Goal: Communication & Community: Answer question/provide support

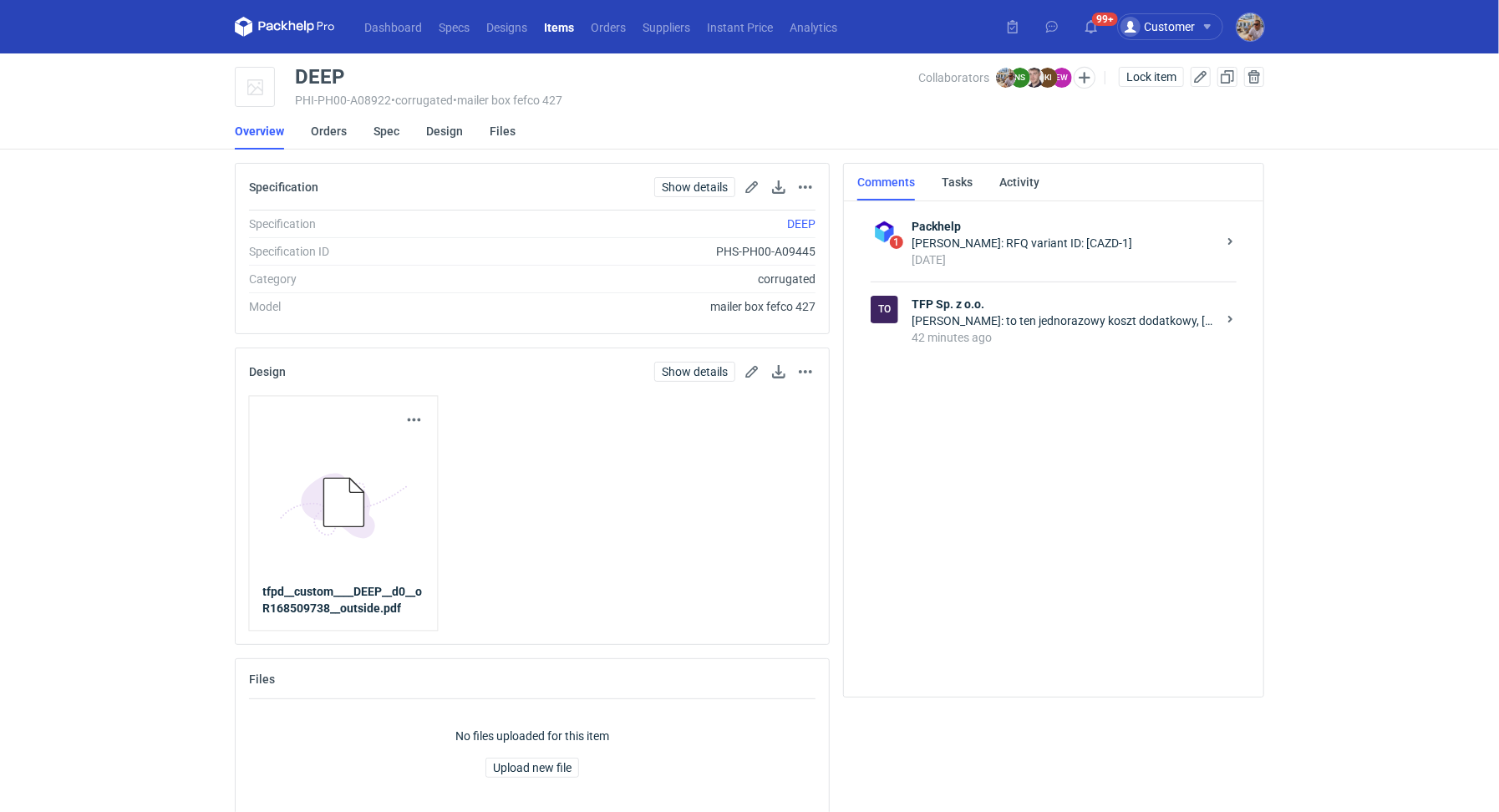
click at [987, 306] on strong "TFP Sp. z o.o." at bounding box center [1064, 303] width 305 height 16
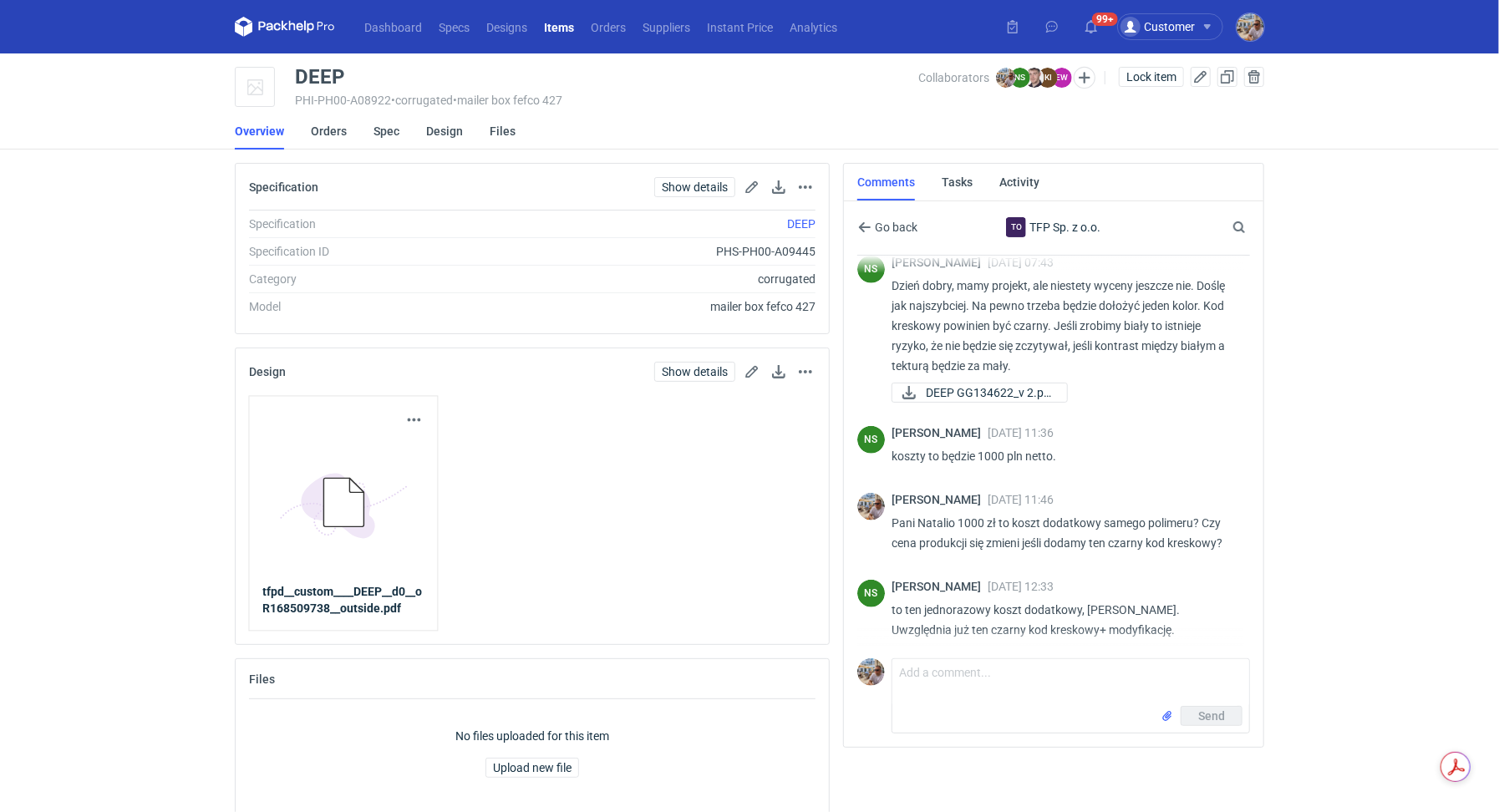
scroll to position [947, 0]
click at [1049, 669] on textarea "Comment message" at bounding box center [1070, 682] width 357 height 47
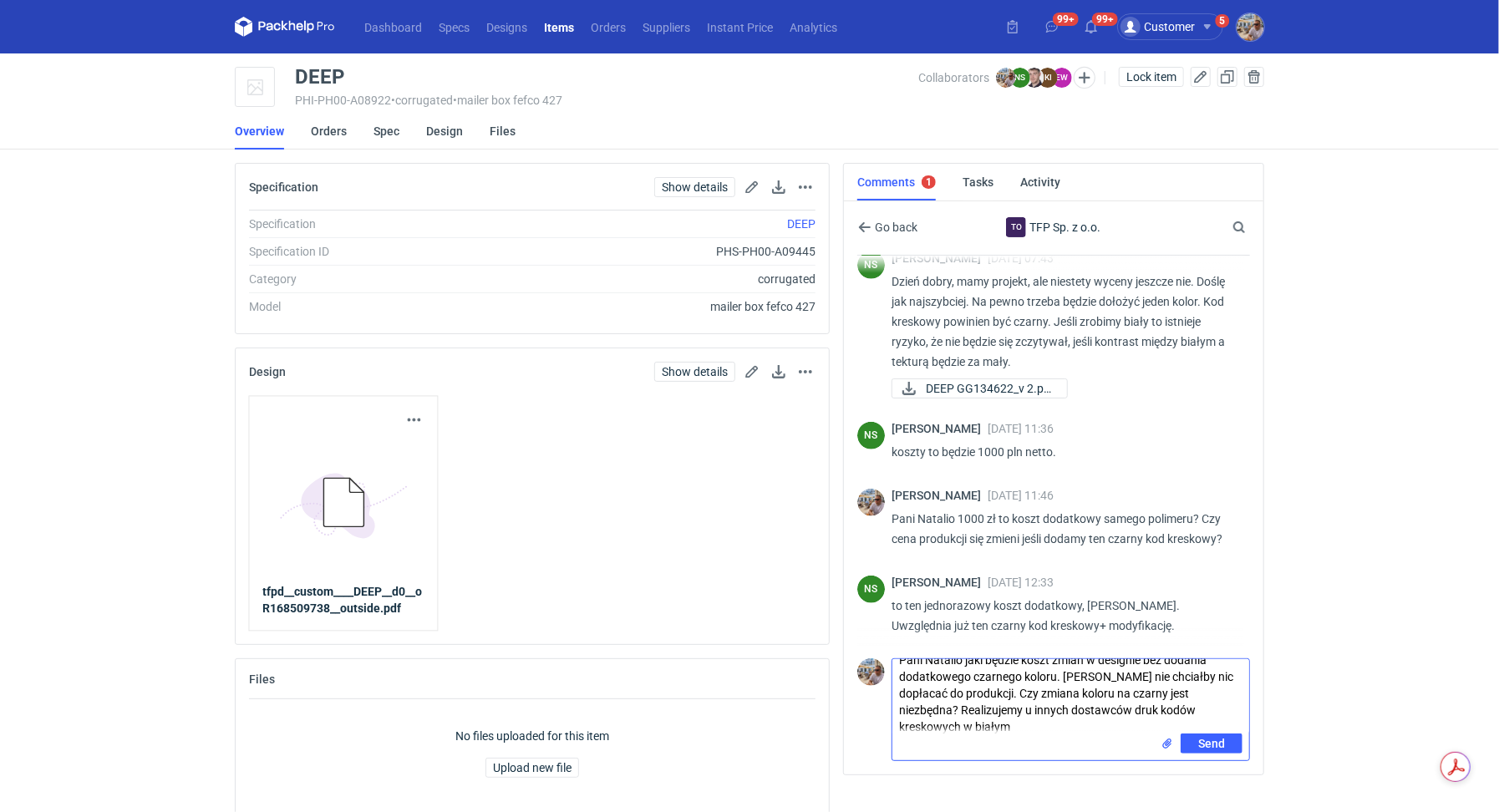
scroll to position [0, 0]
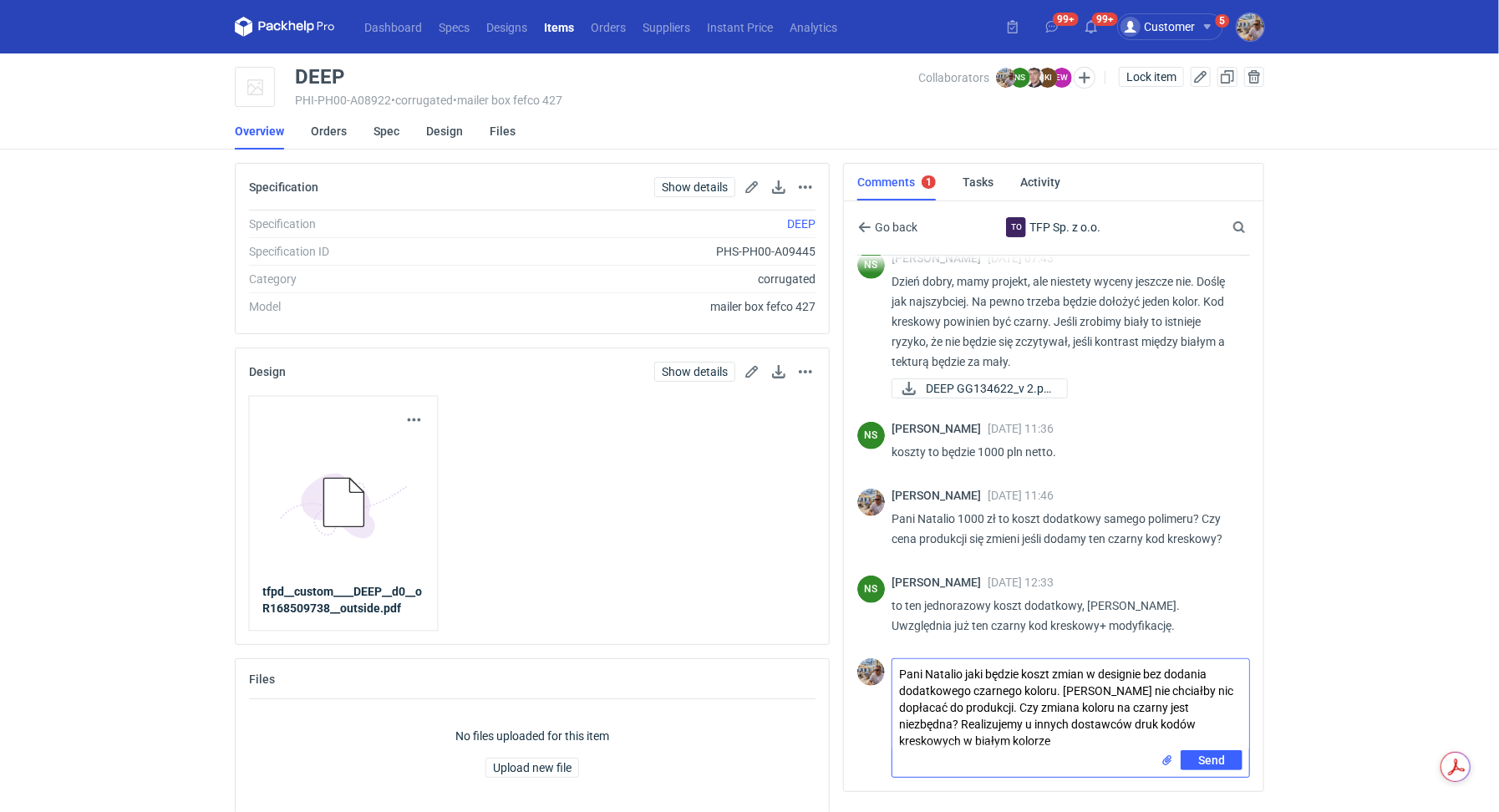
click at [1059, 689] on textarea "Pani Natalio jaki będzie koszt zmian w designie bez dodania dodatkowego czarneg…" at bounding box center [1070, 704] width 357 height 91
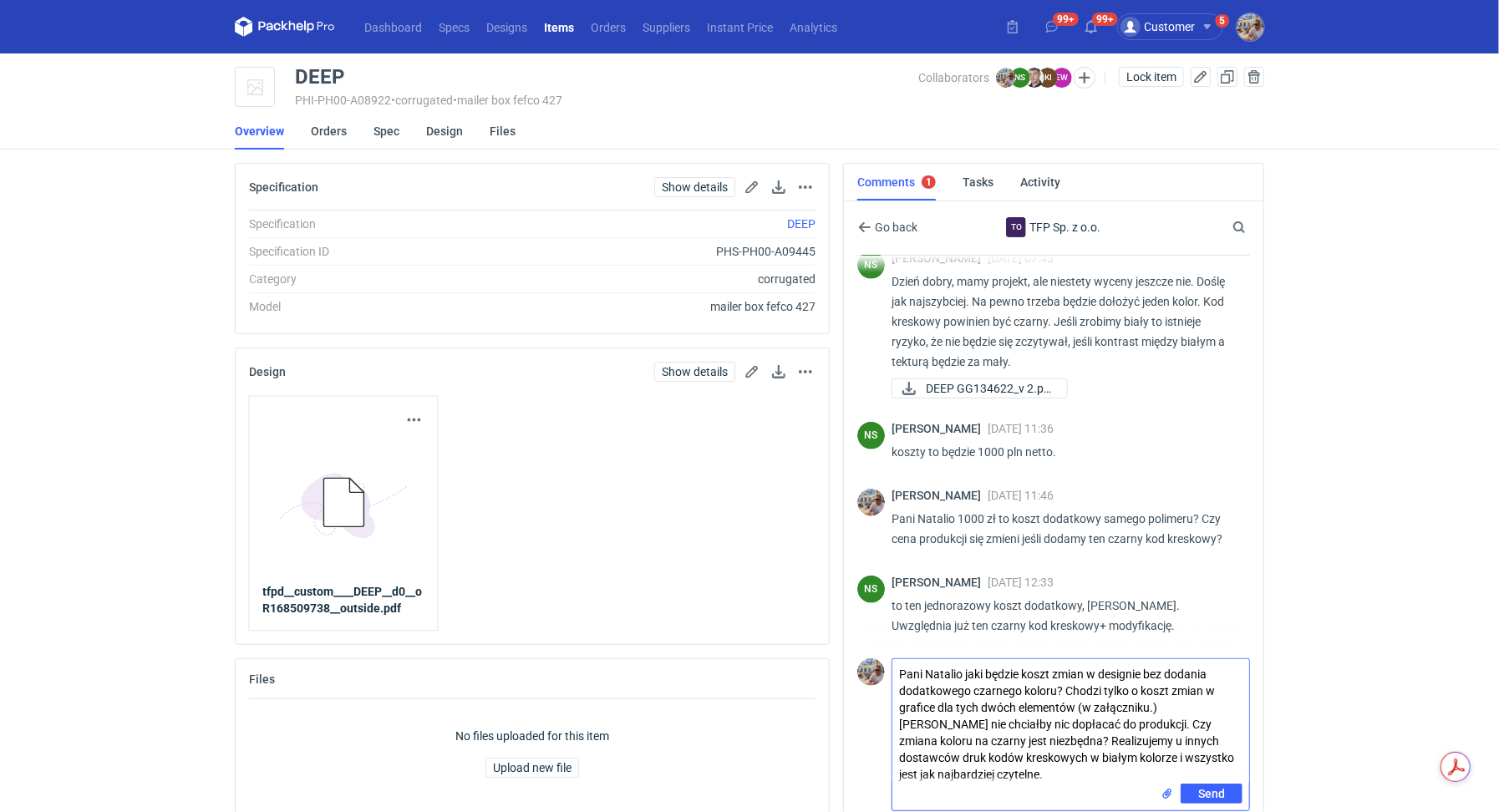
type textarea "Pani Natalio jaki będzie koszt zmian w designie bez dodania dodatkowego czarneg…"
click at [1168, 790] on input "file" at bounding box center [1167, 794] width 13 height 17
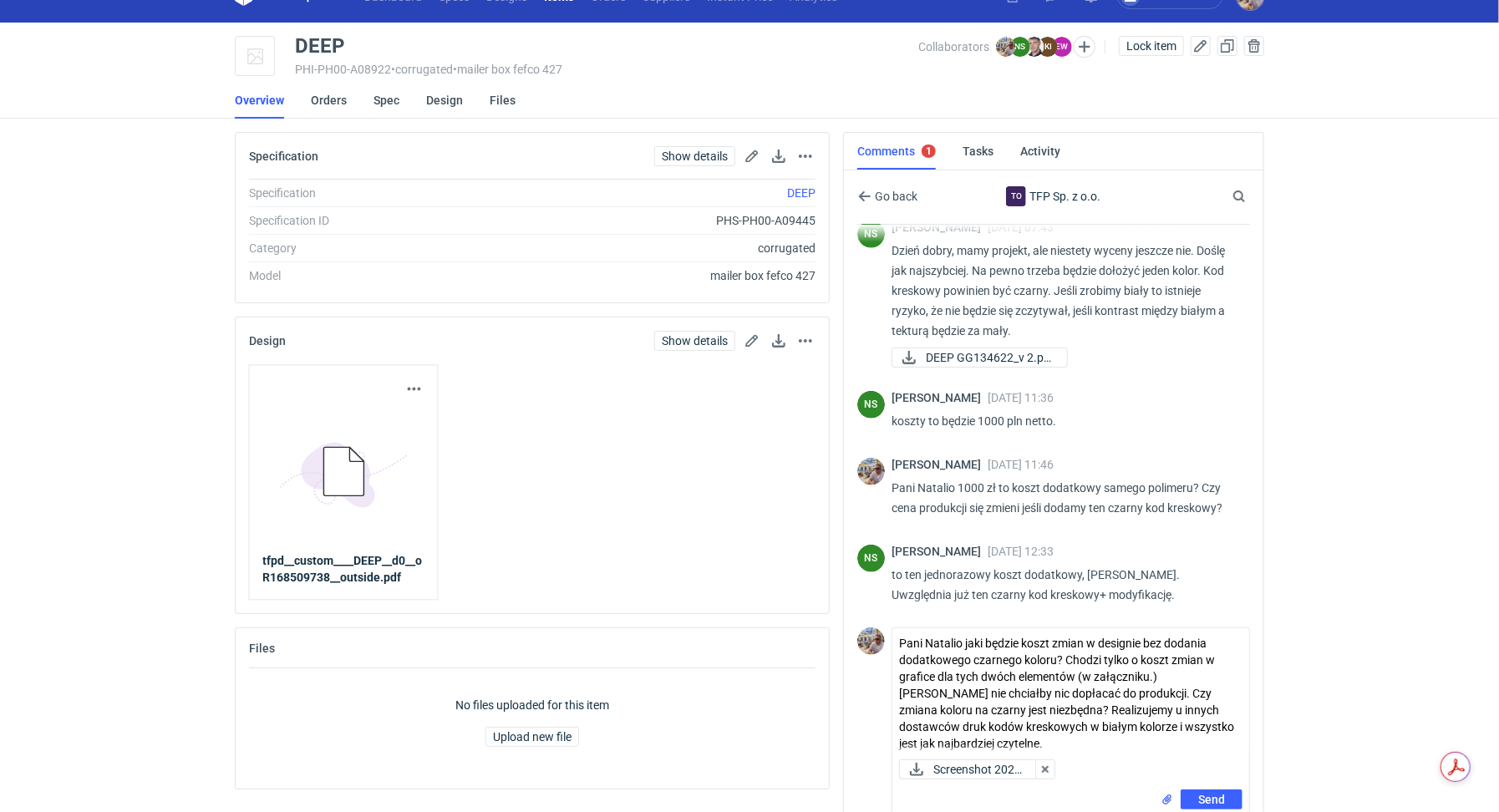
scroll to position [47, 0]
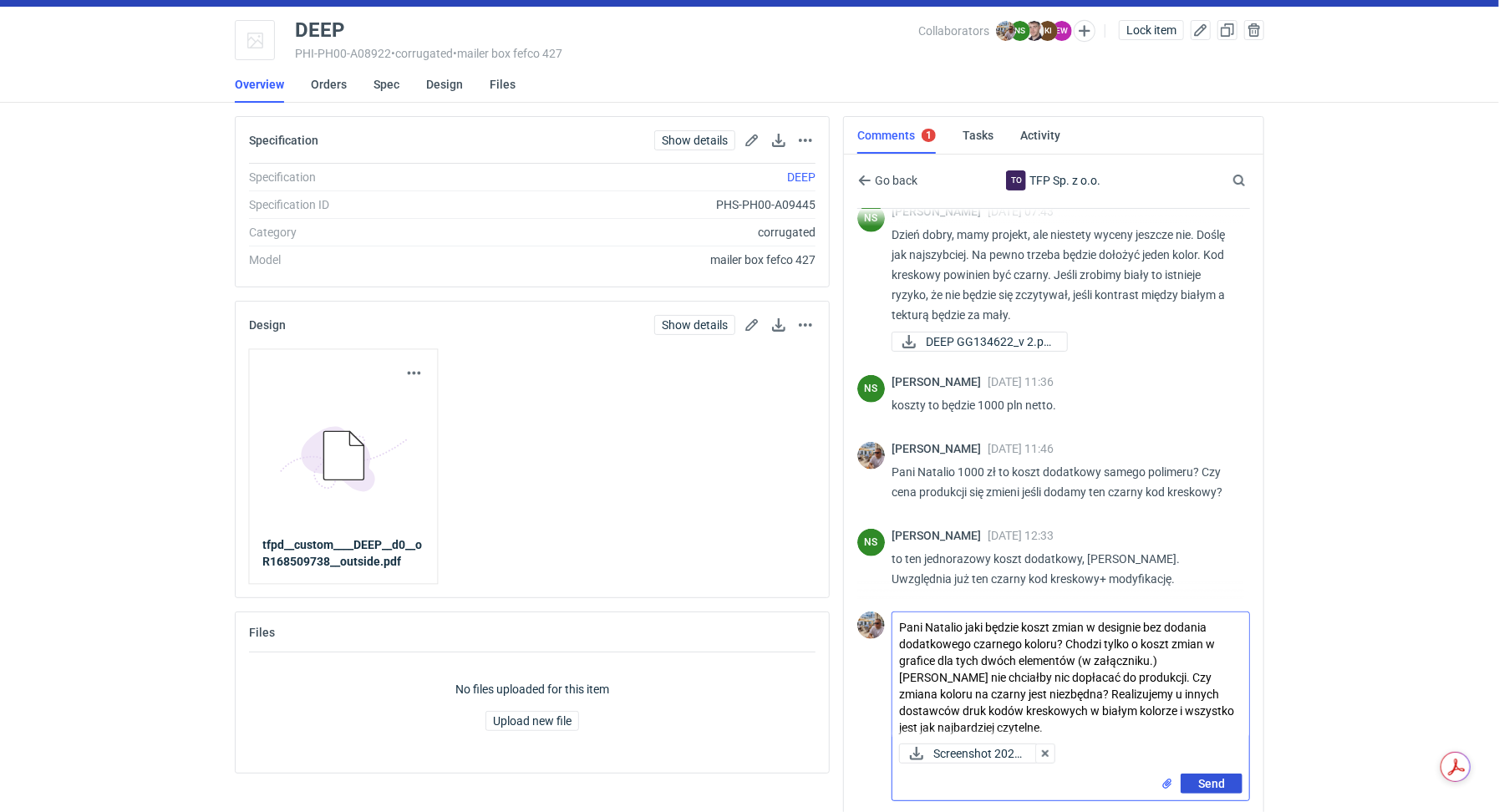
click at [1227, 777] on button "Send" at bounding box center [1211, 783] width 62 height 20
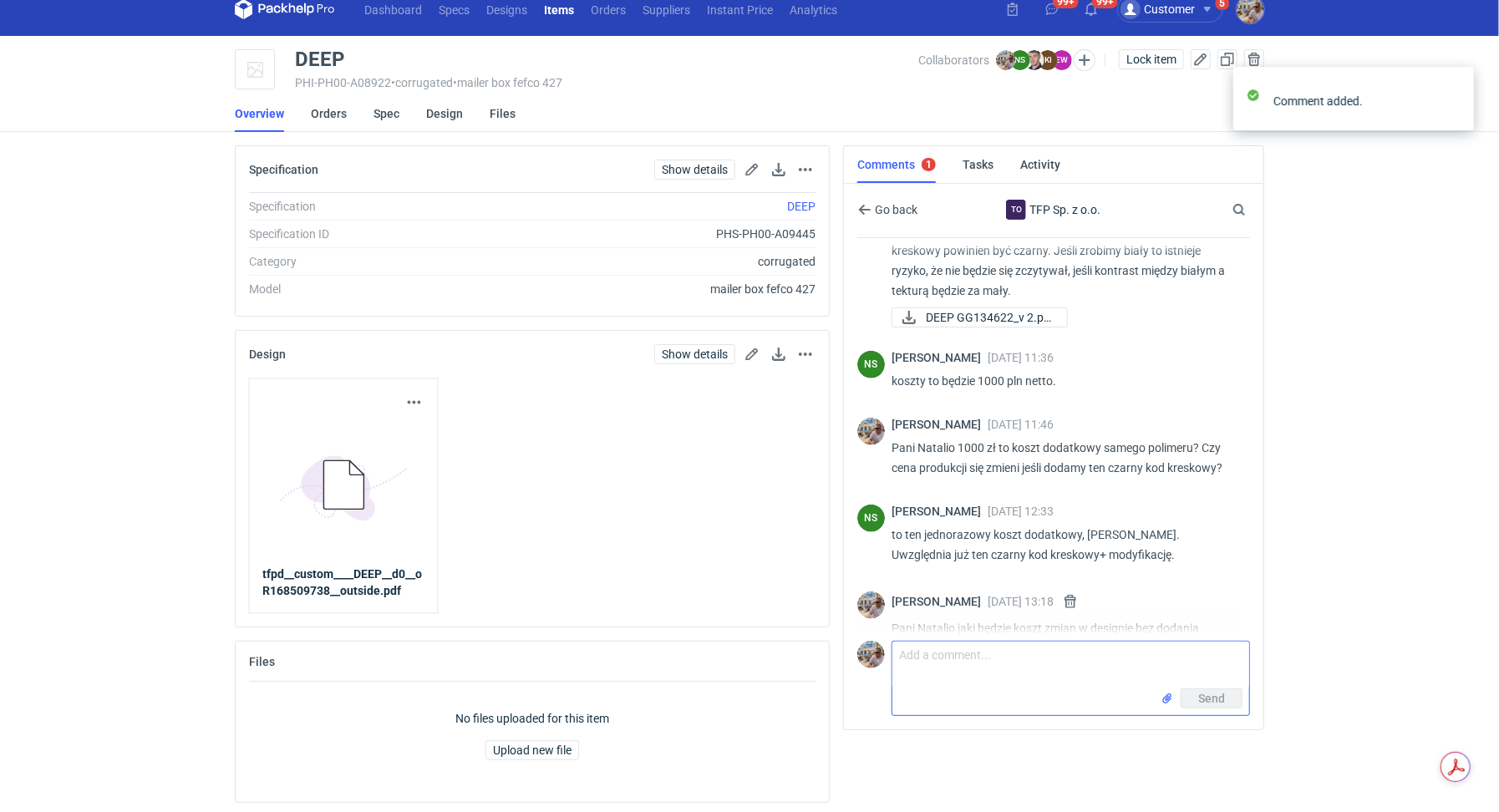
scroll to position [1164, 0]
